Goal: Transaction & Acquisition: Purchase product/service

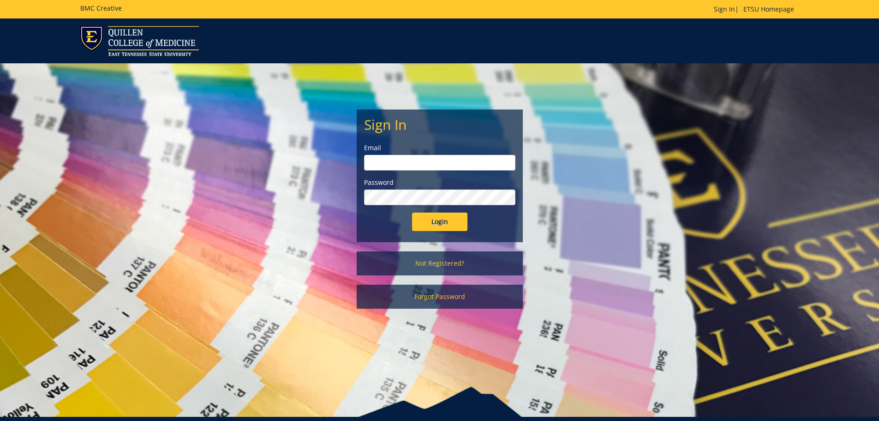
click at [409, 163] on input "email" at bounding box center [439, 163] width 151 height 16
type input "noelcs@etsu.edu"
click at [442, 217] on input "Login" at bounding box center [439, 221] width 55 height 18
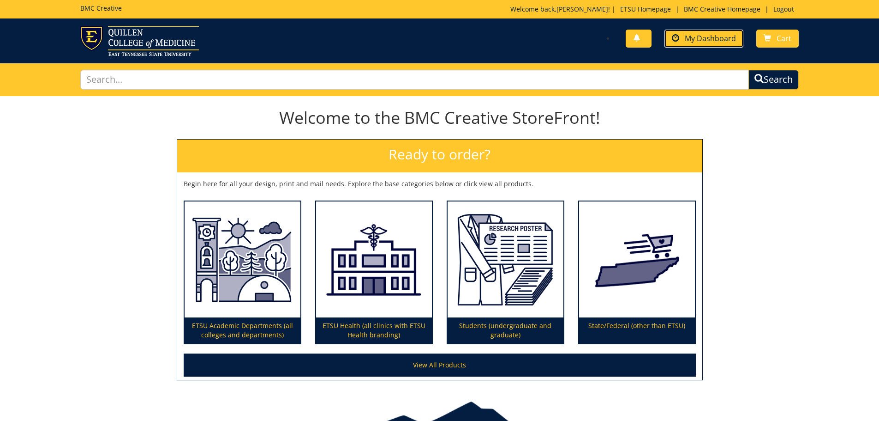
click at [706, 41] on span "My Dashboard" at bounding box center [710, 38] width 51 height 10
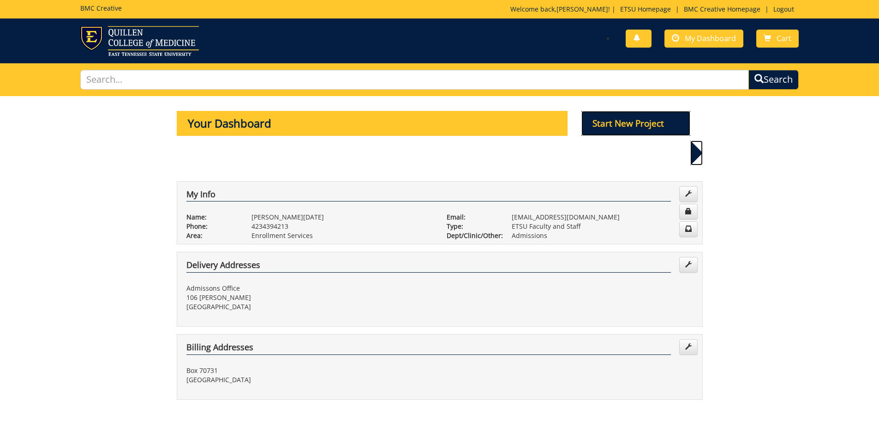
click at [632, 122] on p "Start New Project" at bounding box center [636, 123] width 109 height 25
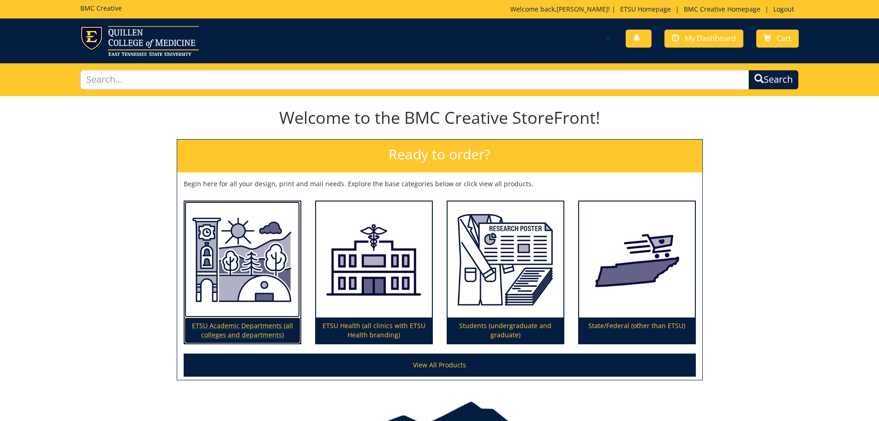
click at [251, 271] on img at bounding box center [243, 259] width 116 height 116
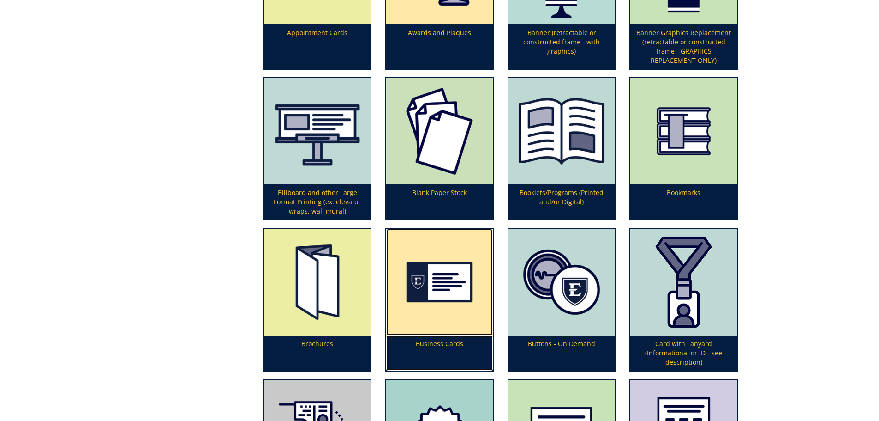
scroll to position [415, 0]
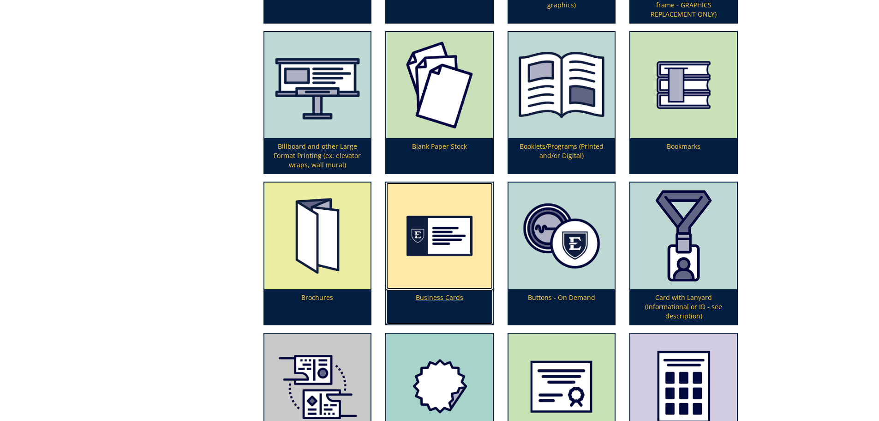
click at [446, 311] on link "Business Cards" at bounding box center [439, 253] width 107 height 142
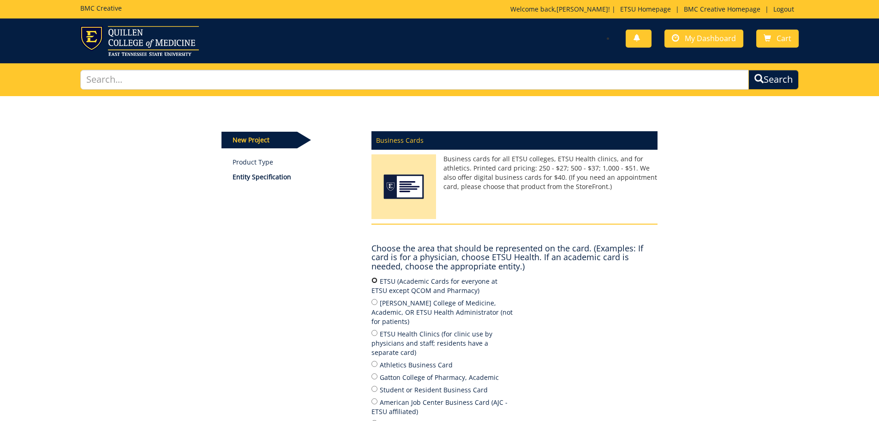
click at [375, 277] on input "ETSU (Academic Cards for everyone at ETSU except QCOM and Pharmacy)" at bounding box center [375, 280] width 6 height 6
radio input "true"
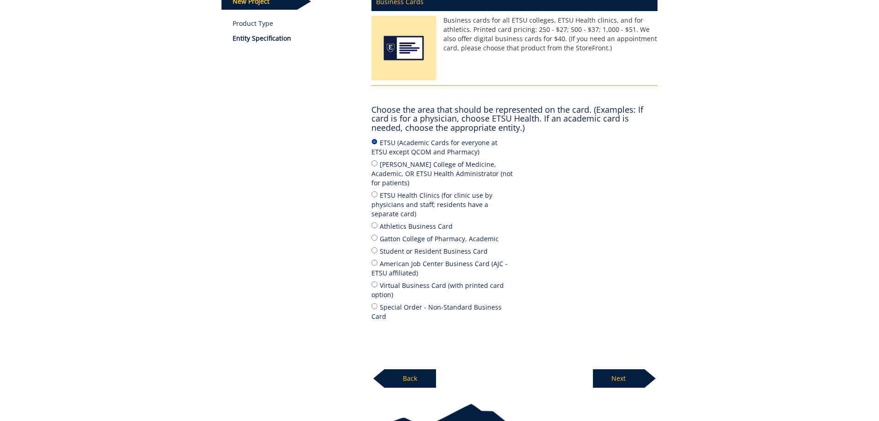
scroll to position [176, 0]
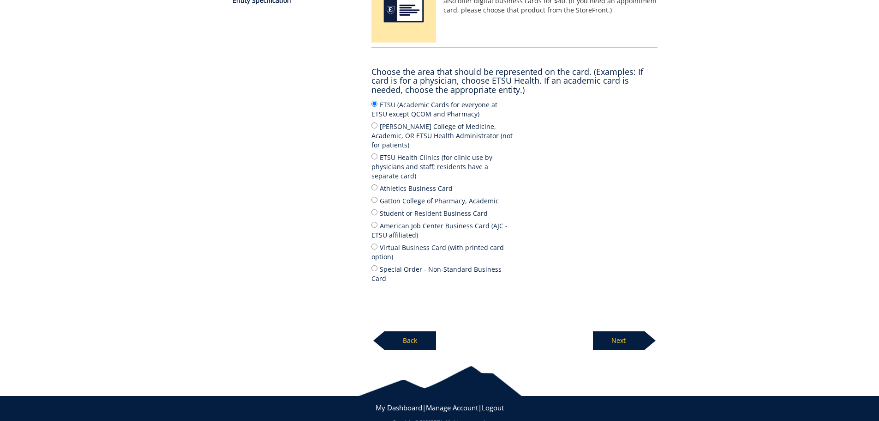
click at [620, 331] on p "Next" at bounding box center [619, 340] width 52 height 18
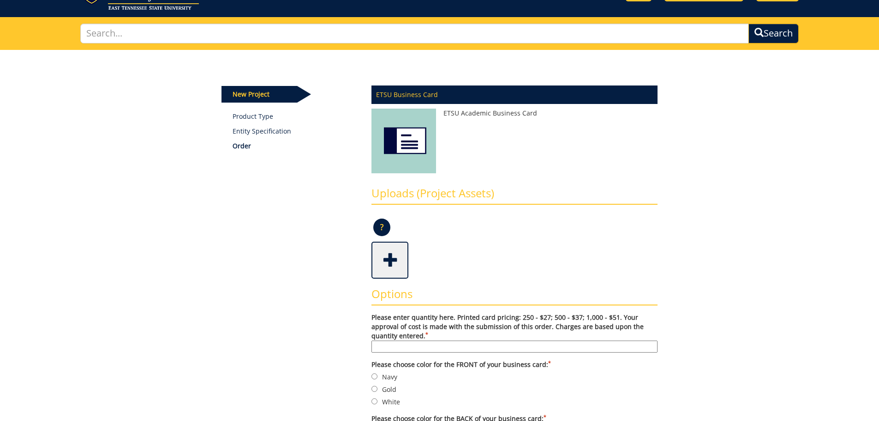
scroll to position [92, 0]
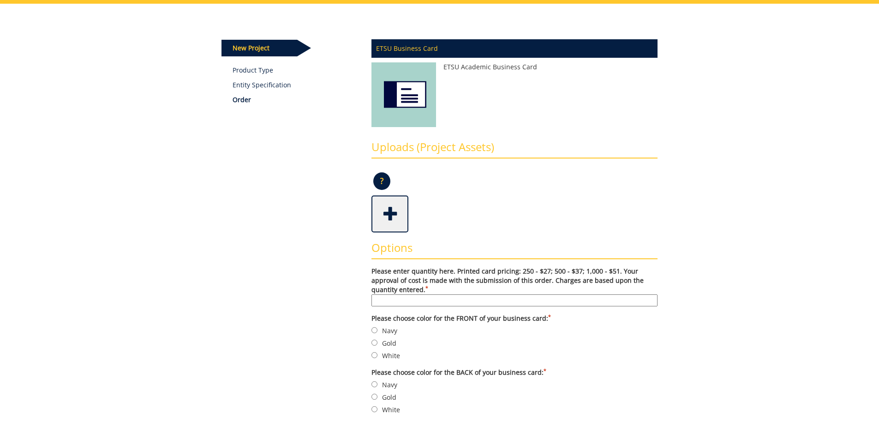
click at [404, 302] on input "Please enter quantity here. Printed card pricing: 250 - $27; 500 - $37; 1,000 -…" at bounding box center [515, 300] width 286 height 12
type input "250"
click at [375, 342] on input "Gold" at bounding box center [375, 342] width 6 height 6
radio input "true"
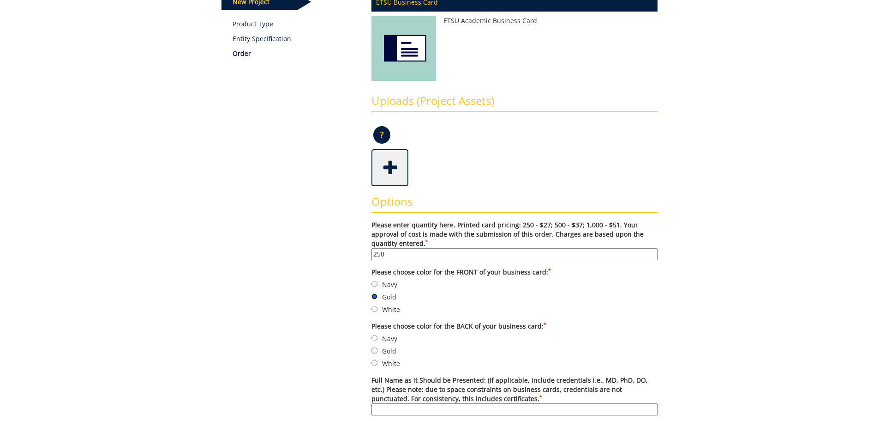
scroll to position [185, 0]
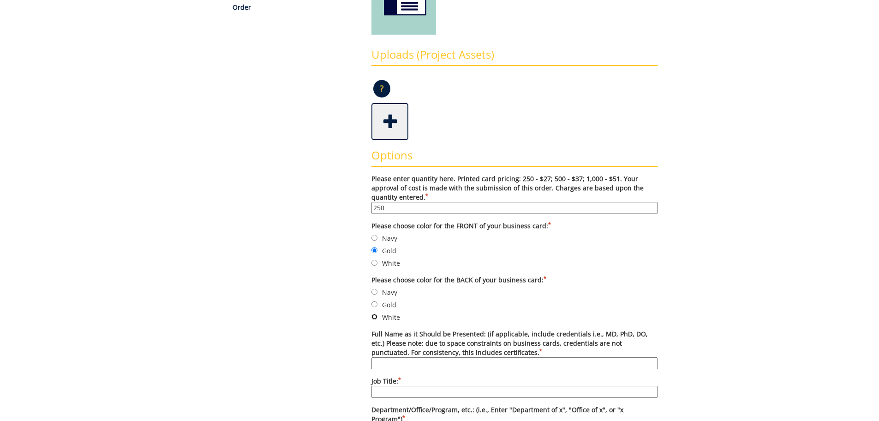
click at [376, 316] on input "White" at bounding box center [375, 316] width 6 height 6
radio input "true"
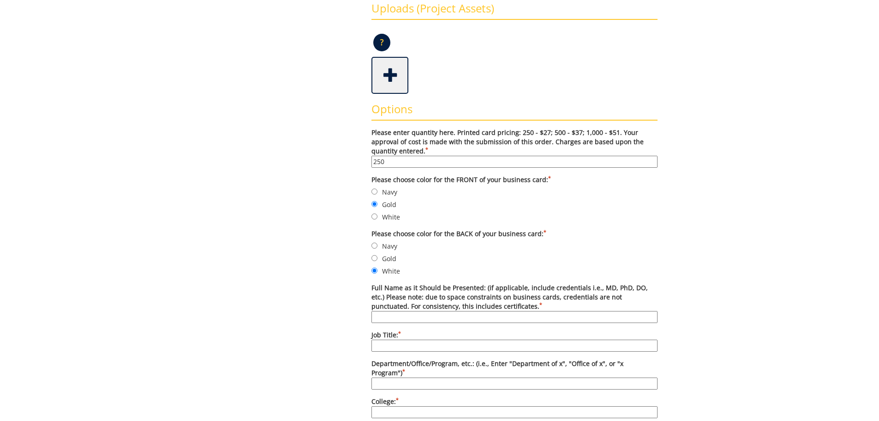
click at [431, 317] on input "Full Name as it Should be Presented: (if applicable, include credentials i.e., …" at bounding box center [515, 317] width 286 height 12
type input "Paige Cowden"
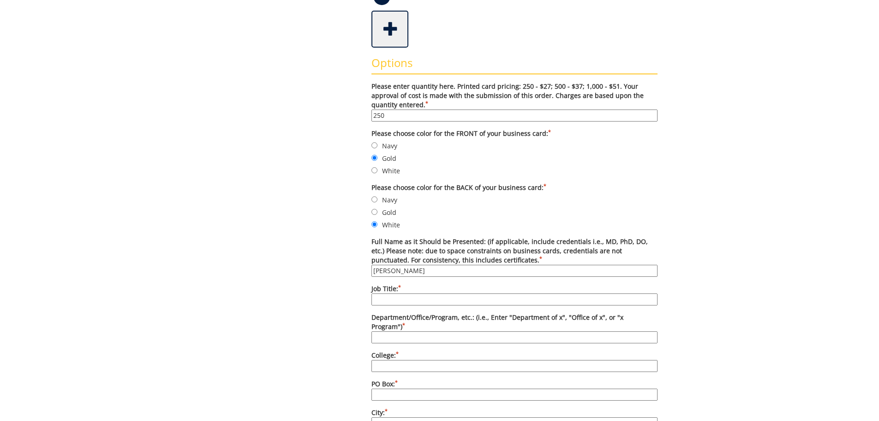
click at [438, 300] on input "Job Title: *" at bounding box center [515, 299] width 286 height 12
type input "Transfer Admissions Counselor"
click at [436, 331] on input "Department/Office/Program, etc.: (i.e., Enter "Department of x", "Office of x",…" at bounding box center [515, 337] width 286 height 12
type input "Office of Undergraduate Admissions"
click at [434, 360] on input "College: *" at bounding box center [515, 366] width 286 height 12
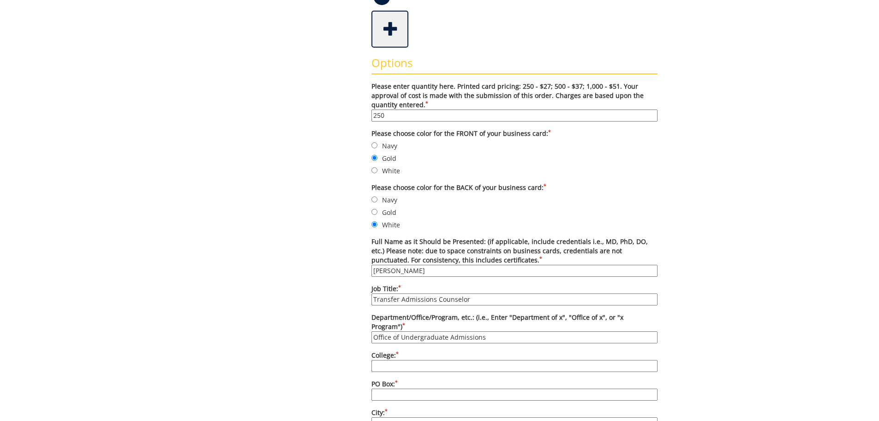
type input "East Tennessee State University"
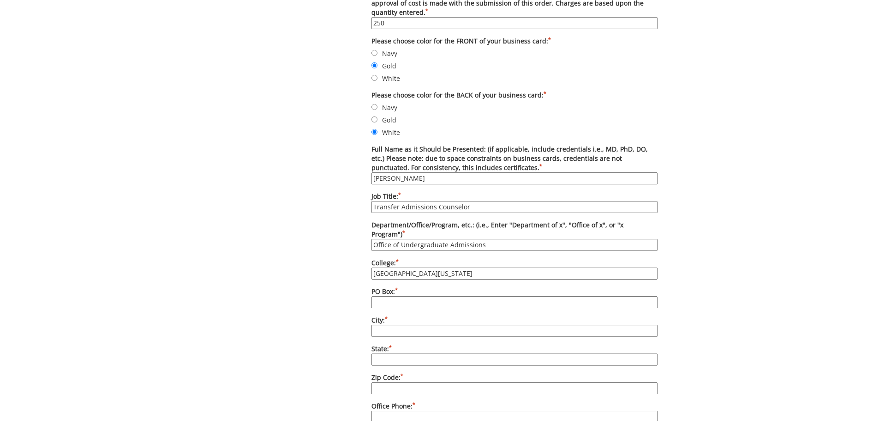
click at [424, 296] on input "PO Box: *" at bounding box center [515, 302] width 286 height 12
type input "70731"
click at [417, 325] on input "City: *" at bounding box center [515, 331] width 286 height 12
type input "Johnson City"
click at [415, 353] on input "State: *" at bounding box center [515, 359] width 286 height 12
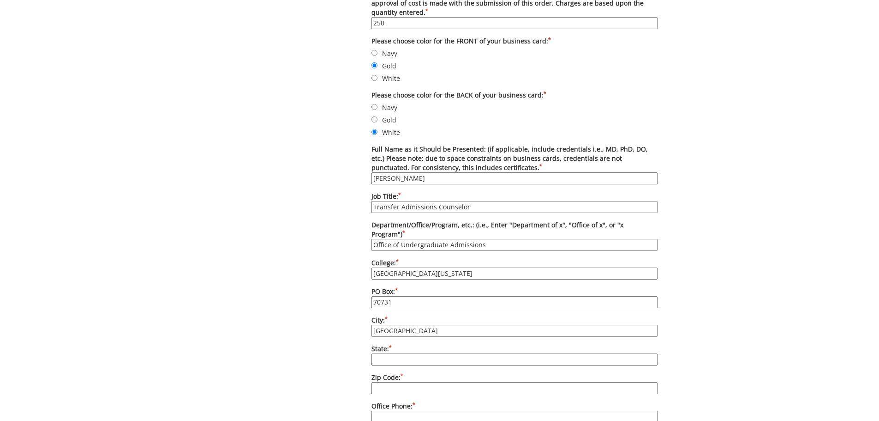
type input "TN"
click at [409, 382] on input "Zip Code: *" at bounding box center [515, 388] width 286 height 12
type input "37614"
click at [416, 410] on input "Office Phone: *" at bounding box center [515, 416] width 286 height 12
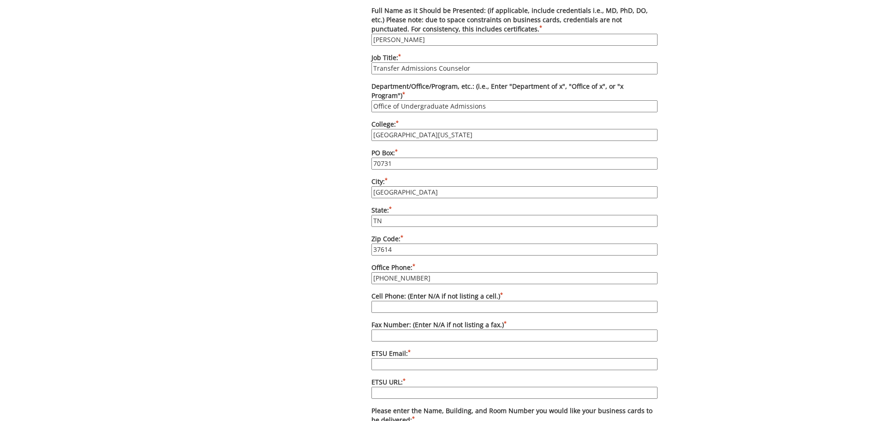
scroll to position [554, 0]
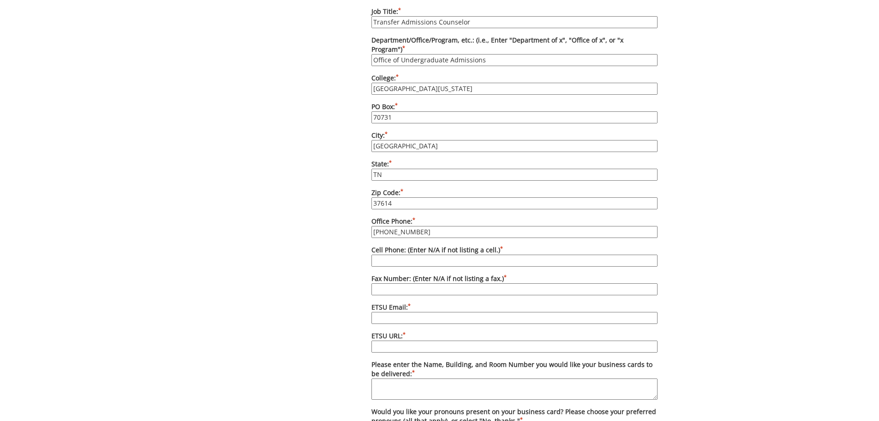
type input "423-439-5287"
click at [422, 254] on input "Cell Phone: (Enter N/A if not listing a cell.) *" at bounding box center [515, 260] width 286 height 12
type input "na"
click at [429, 283] on input "Fax Number: (Enter N/A if not listing a fax.) *" at bounding box center [515, 289] width 286 height 12
type input "n/a"
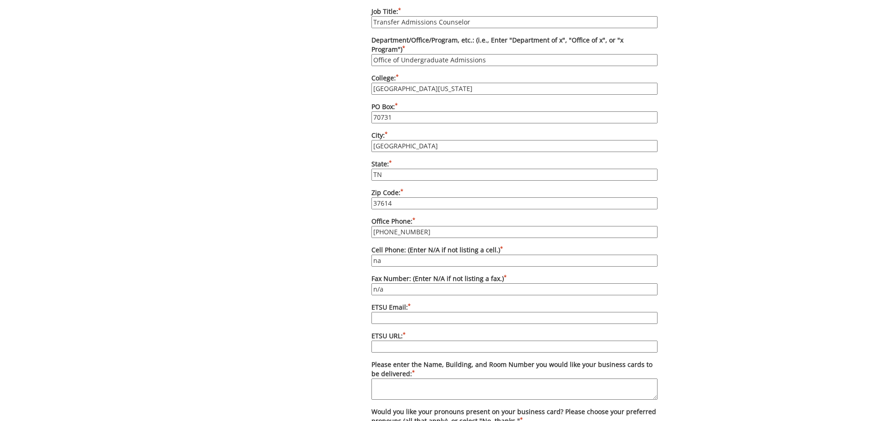
click at [419, 312] on input "ETSU Email: *" at bounding box center [515, 318] width 286 height 12
type input "cowdenp@etsu.edu"
click at [410, 340] on input "ETSU URL: *" at bounding box center [515, 346] width 286 height 12
type input "etsu.edu/transfer"
click at [427, 378] on textarea "Please enter the Name, Building, and Room Number you would like your business c…" at bounding box center [515, 388] width 286 height 21
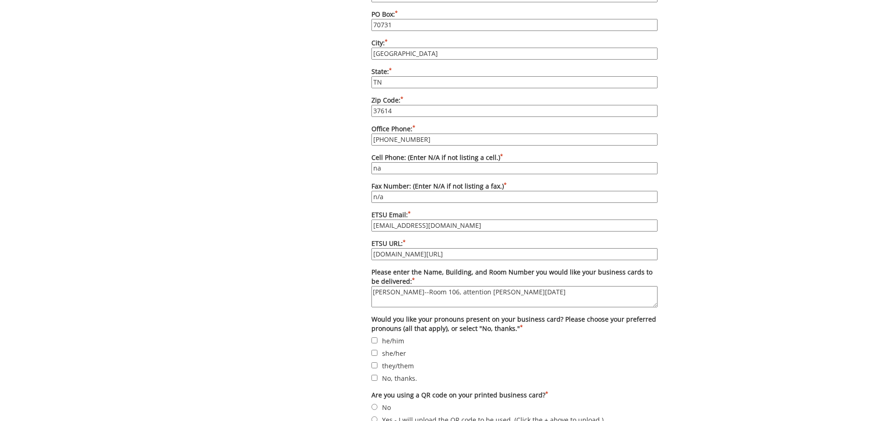
scroll to position [739, 0]
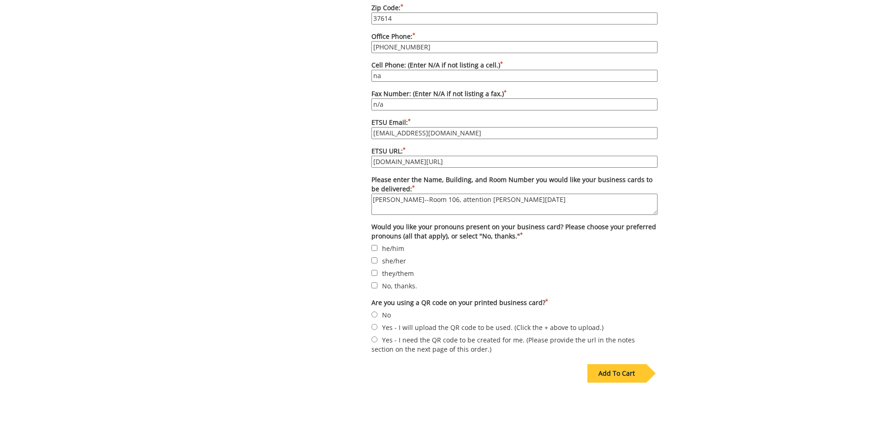
type textarea "Burgin Dossett--Room 106, attention Connie Noel"
click at [376, 282] on input "No, thanks." at bounding box center [375, 285] width 6 height 6
checkbox input "true"
click at [373, 311] on input "No" at bounding box center [375, 314] width 6 height 6
radio input "true"
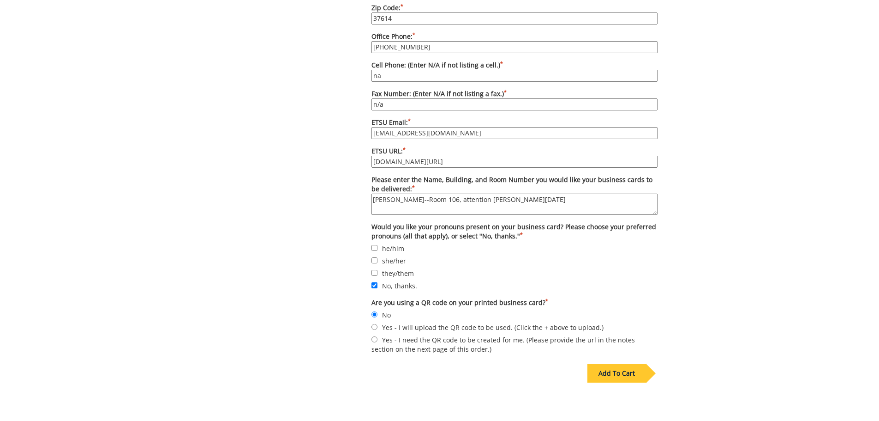
click at [614, 364] on div "Add To Cart" at bounding box center [617, 373] width 59 height 18
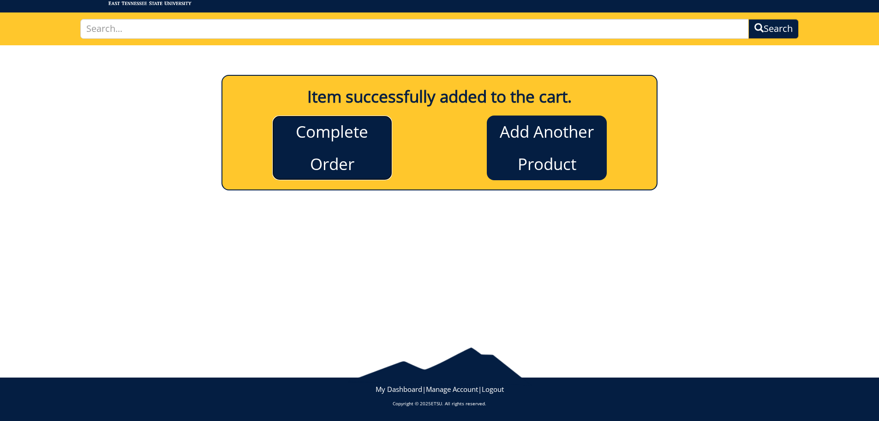
click at [345, 149] on link "Complete Order" at bounding box center [332, 147] width 120 height 65
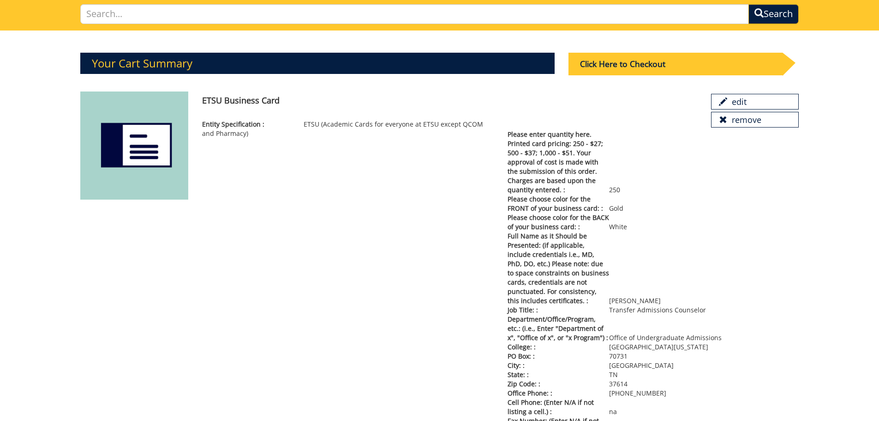
scroll to position [19, 0]
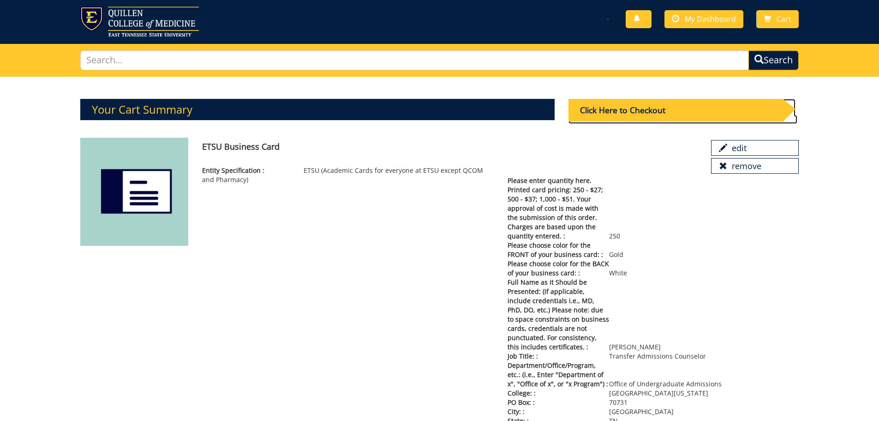
click at [636, 113] on div "Click Here to Checkout" at bounding box center [676, 110] width 214 height 23
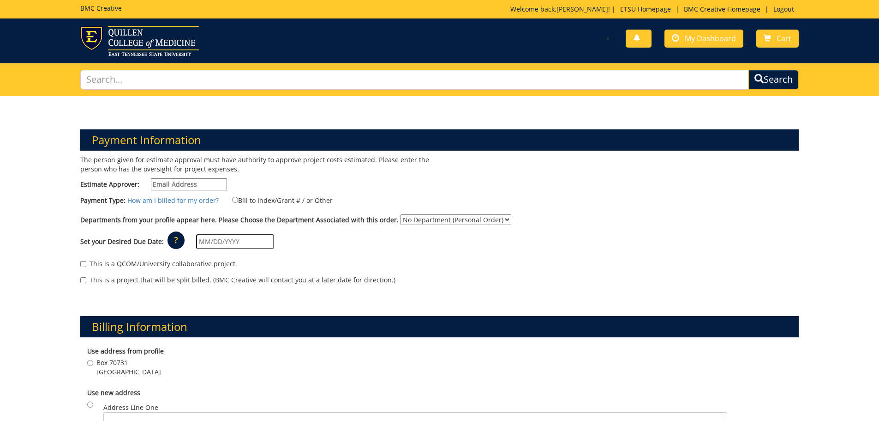
click at [193, 184] on input "Estimate Approver:" at bounding box center [189, 184] width 76 height 12
type input "[EMAIL_ADDRESS][DOMAIN_NAME]"
click at [233, 199] on input "Bill to Index/Grant # / or Other" at bounding box center [235, 200] width 6 height 6
radio input "true"
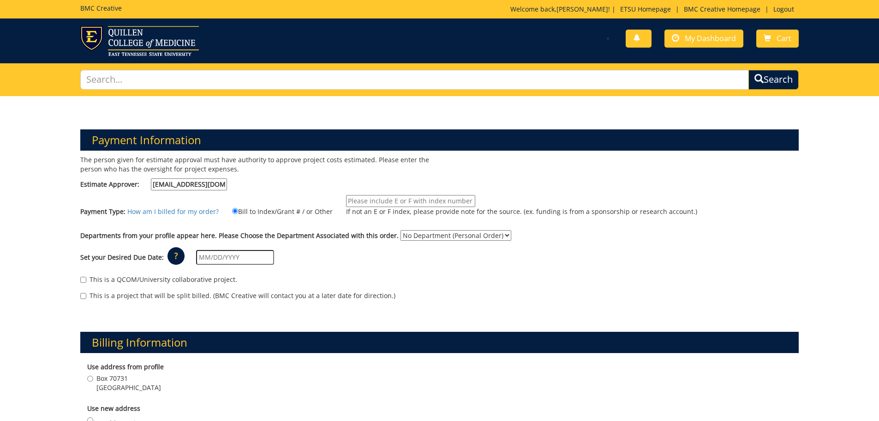
click at [355, 200] on input "If not an E or F index, please provide note for the source. (ex. funding is fro…" at bounding box center [410, 201] width 129 height 12
type input "10-26200-100000-100-{INSERT ACCOUNT}-400-999-999-999"
click at [247, 256] on input "text" at bounding box center [235, 257] width 78 height 15
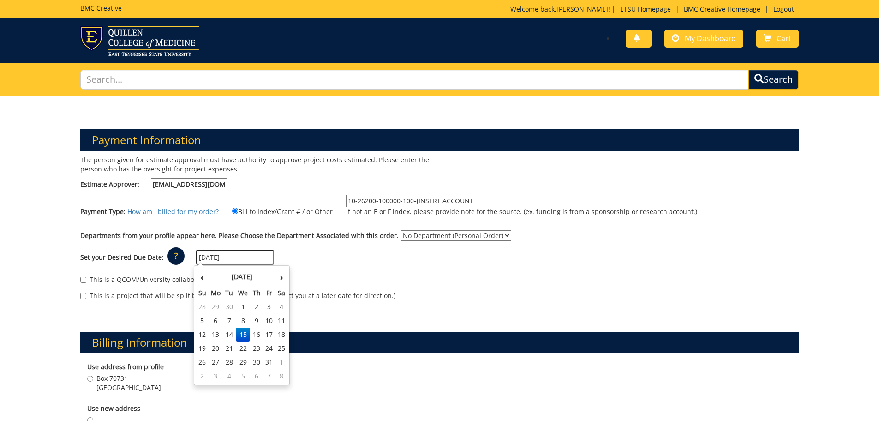
type input "[DATE]"
click at [414, 253] on div "Set your Desired Due Date: ? × How long will my project take to finish? : Pleas…" at bounding box center [439, 257] width 733 height 25
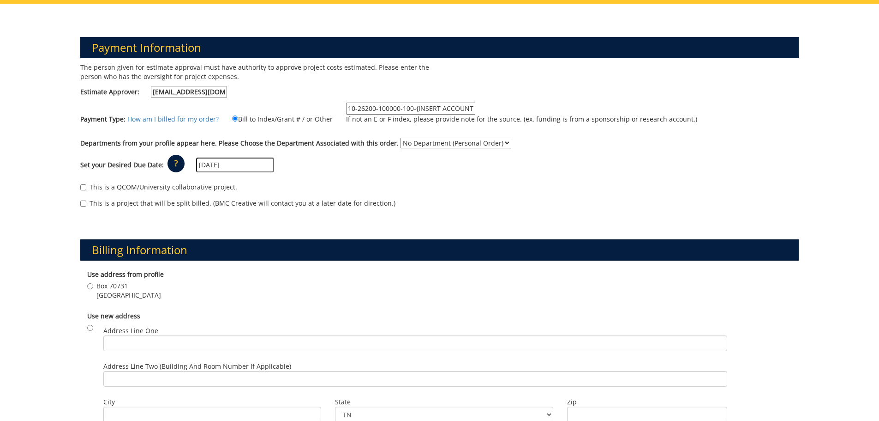
scroll to position [138, 0]
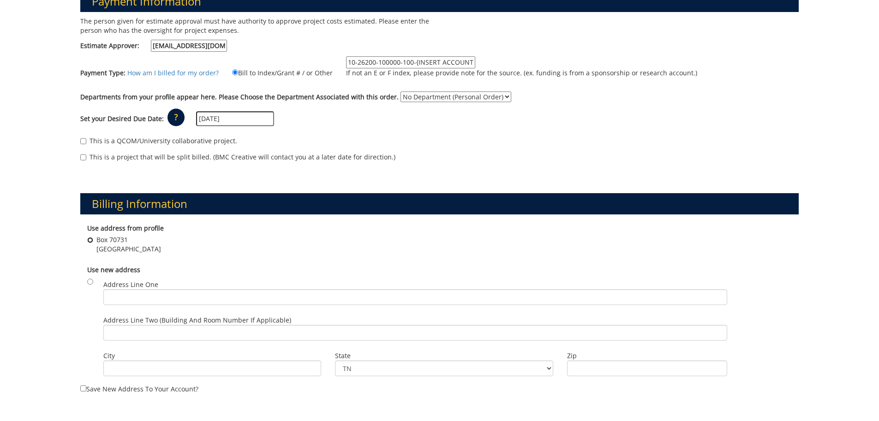
click at [91, 239] on input "Box 70731 Johnson City , TN 37614" at bounding box center [90, 240] width 6 height 6
radio input "true"
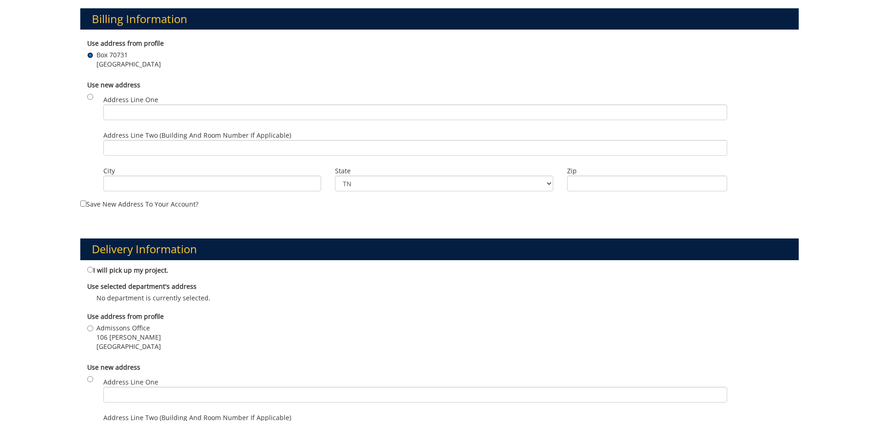
scroll to position [369, 0]
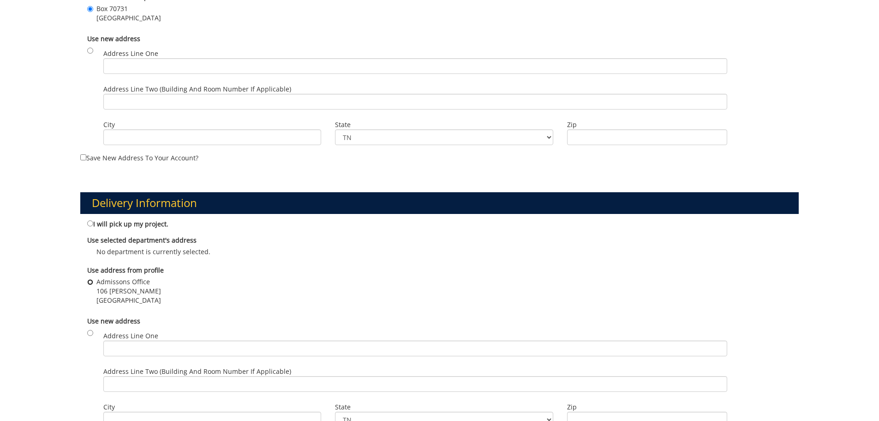
click at [90, 281] on input "Admissons Office 106 Burgin Dossett Johnson City , TN 37614" at bounding box center [90, 282] width 6 height 6
radio input "true"
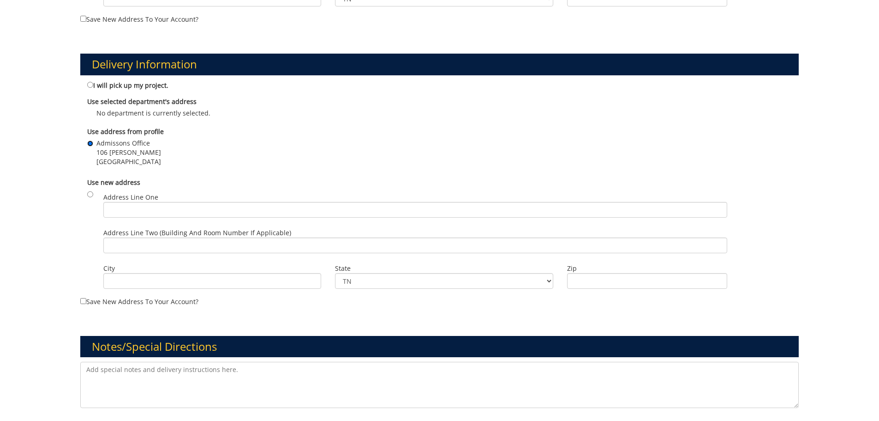
scroll to position [684, 0]
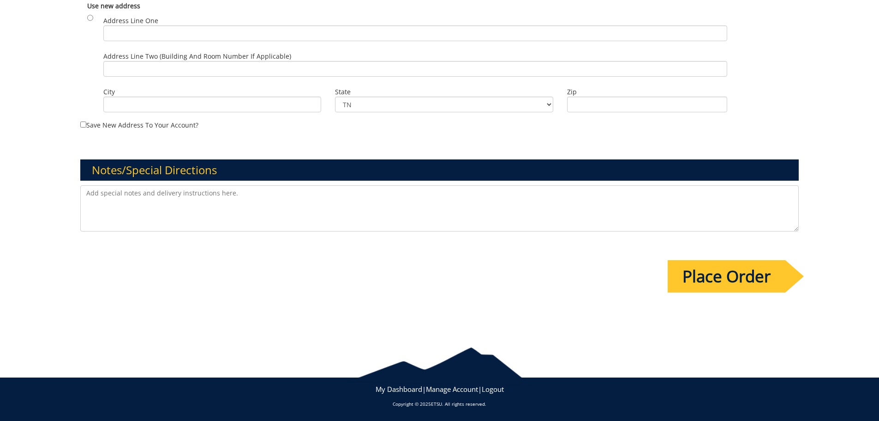
click at [704, 277] on input "Place Order" at bounding box center [727, 276] width 118 height 32
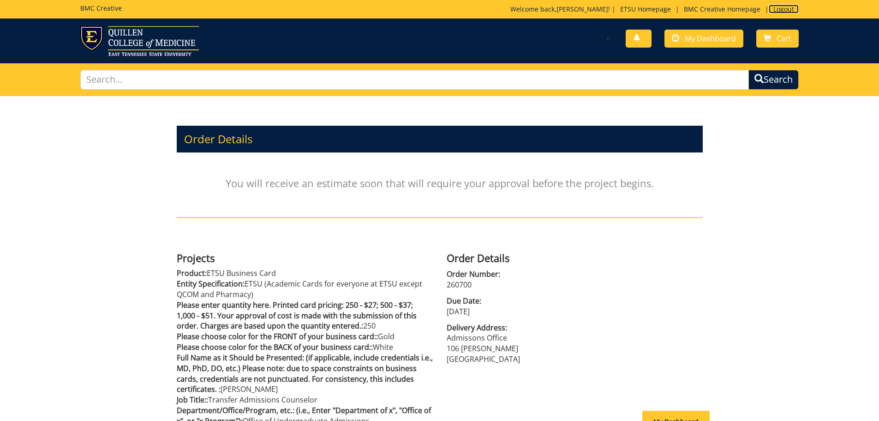
click at [781, 8] on link "Logout" at bounding box center [784, 9] width 30 height 9
